Goal: Information Seeking & Learning: Learn about a topic

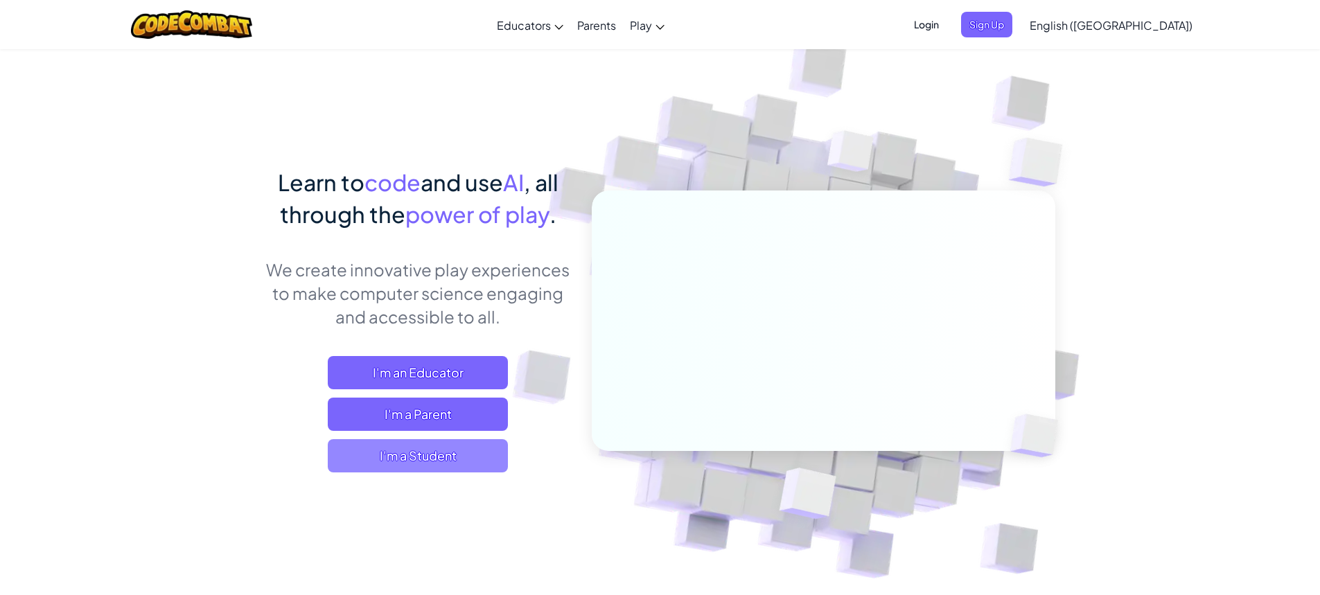
click at [456, 454] on span "I'm a Student" at bounding box center [418, 455] width 180 height 33
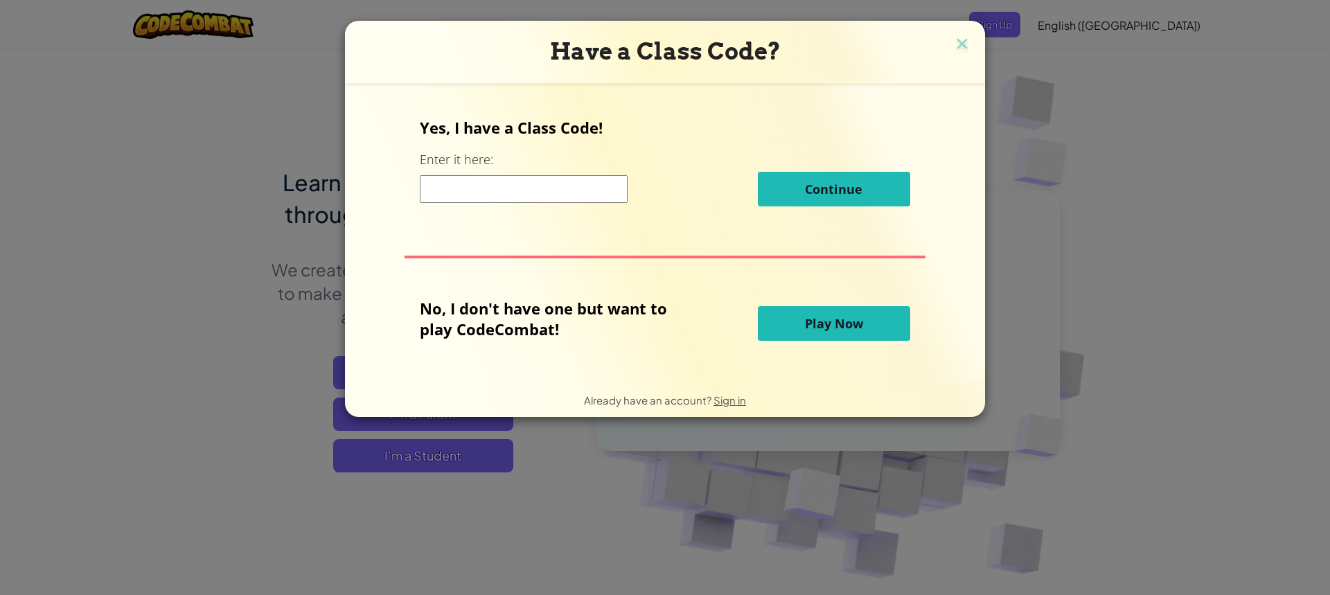
click at [858, 321] on span "Play Now" at bounding box center [834, 323] width 58 height 17
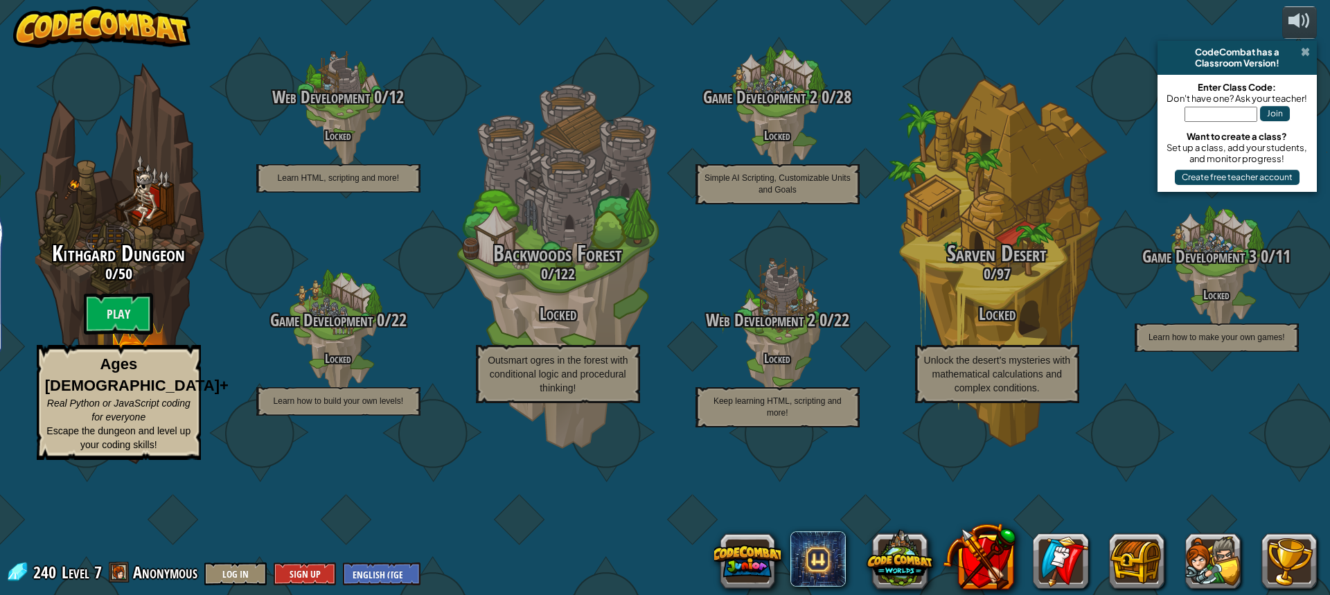
click at [1302, 48] on span at bounding box center [1305, 51] width 9 height 11
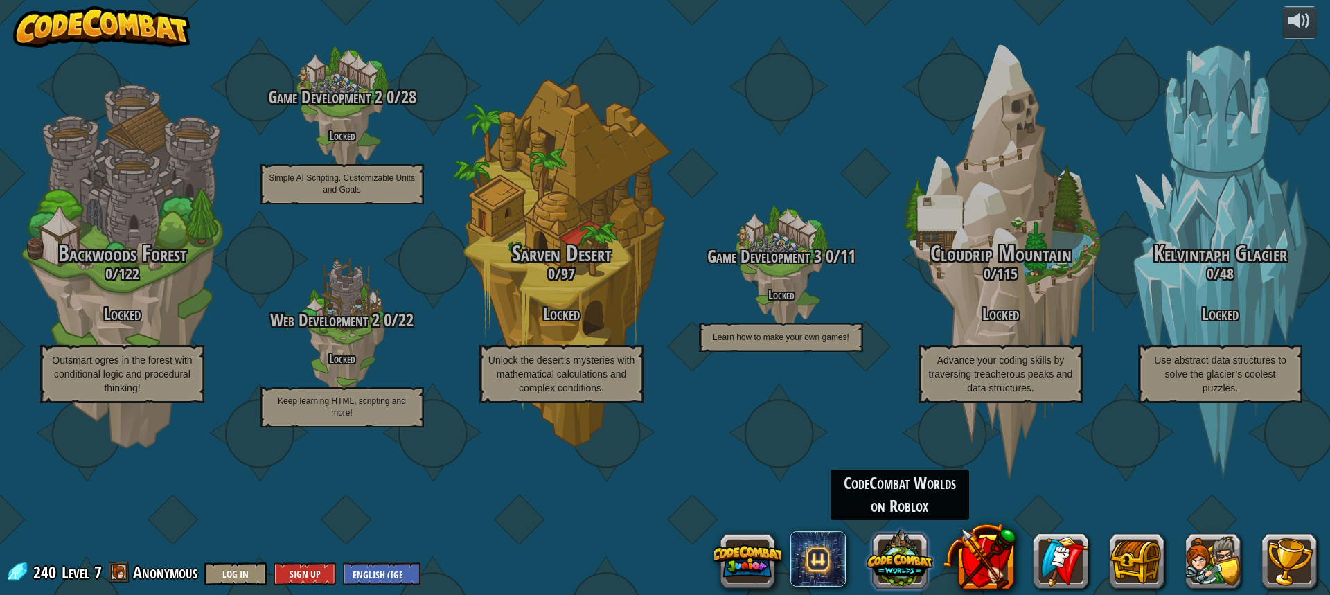
click at [925, 564] on button at bounding box center [900, 559] width 67 height 67
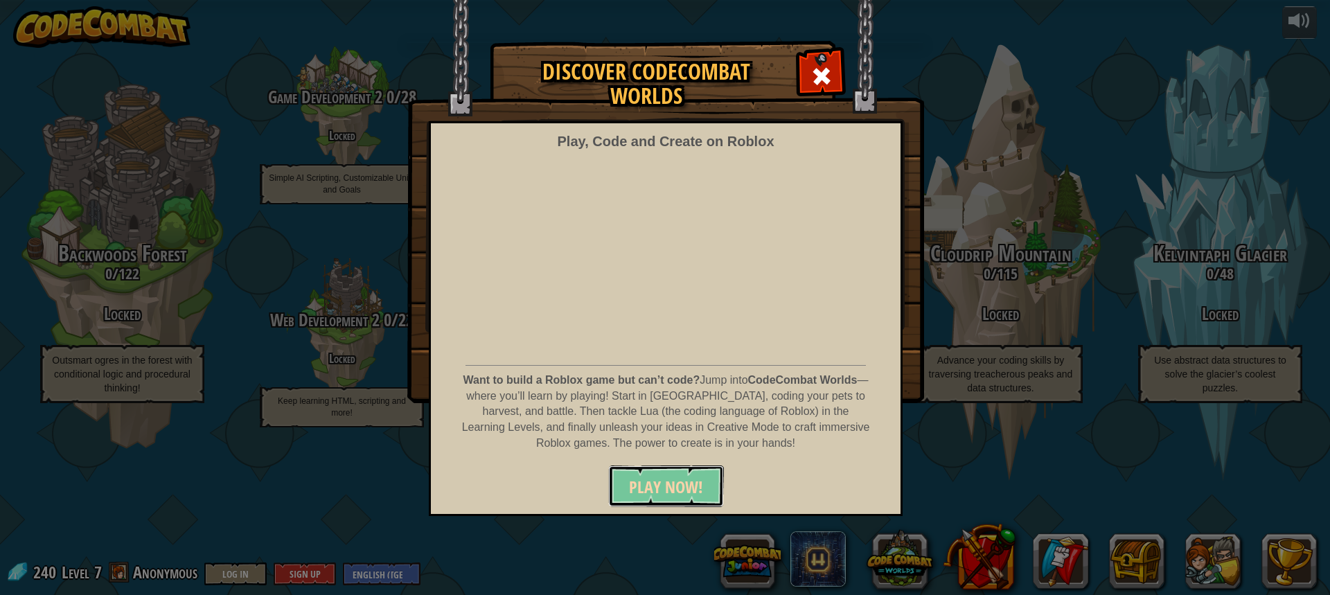
click at [684, 489] on span "PLAY NOW!" at bounding box center [666, 487] width 74 height 22
